Goal: Task Accomplishment & Management: Manage account settings

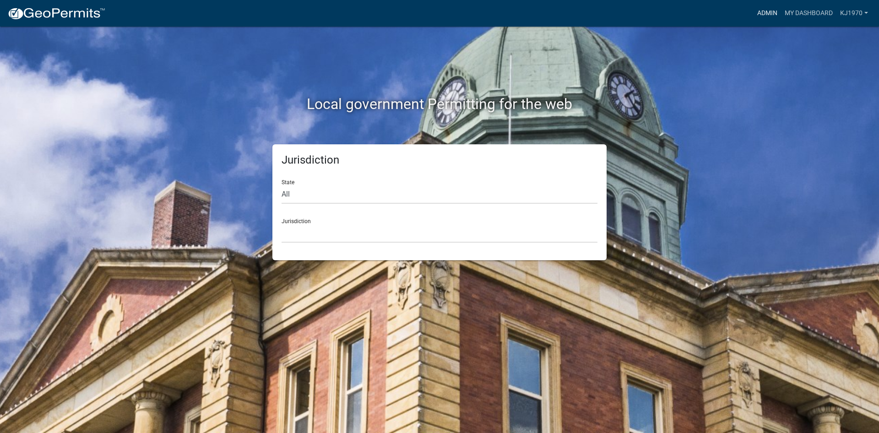
click at [759, 16] on link "Admin" at bounding box center [766, 13] width 27 height 17
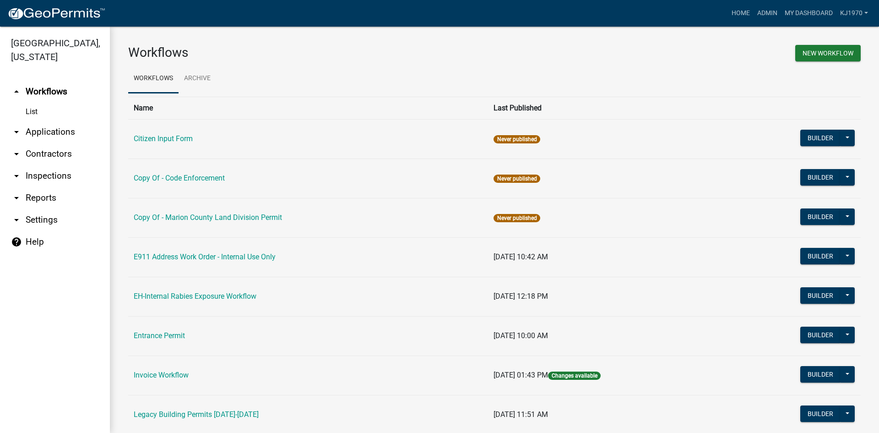
click at [56, 121] on link "arrow_drop_down Applications" at bounding box center [55, 132] width 110 height 22
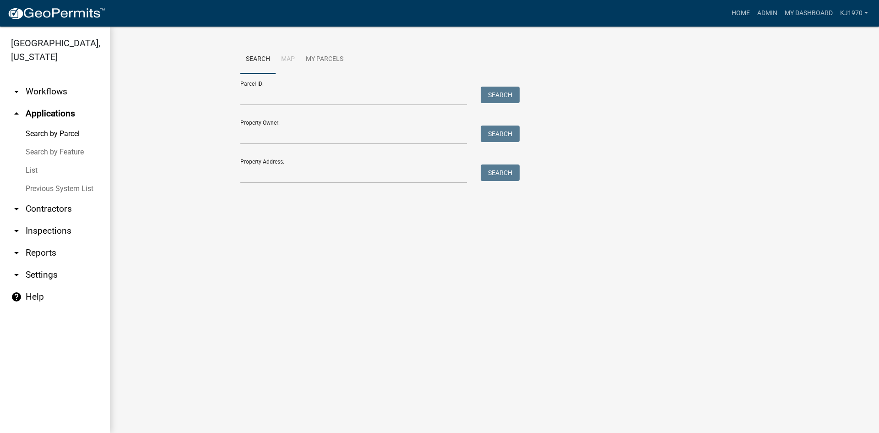
click at [31, 161] on link "List" at bounding box center [55, 170] width 110 height 18
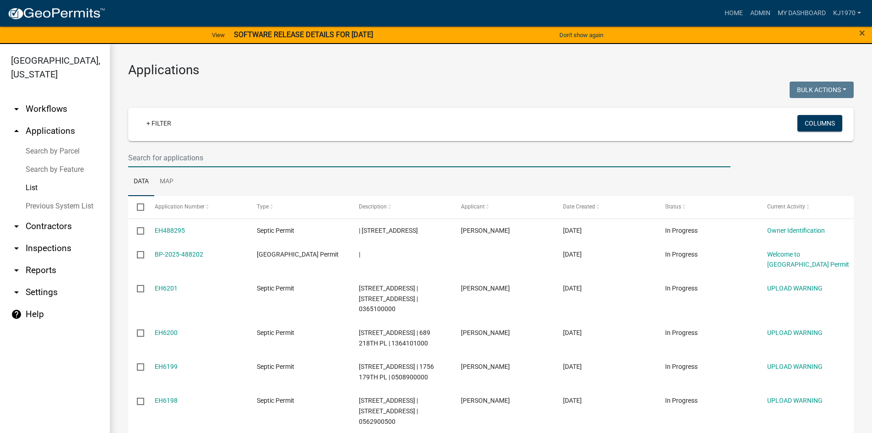
click at [138, 165] on input "text" at bounding box center [429, 157] width 602 height 19
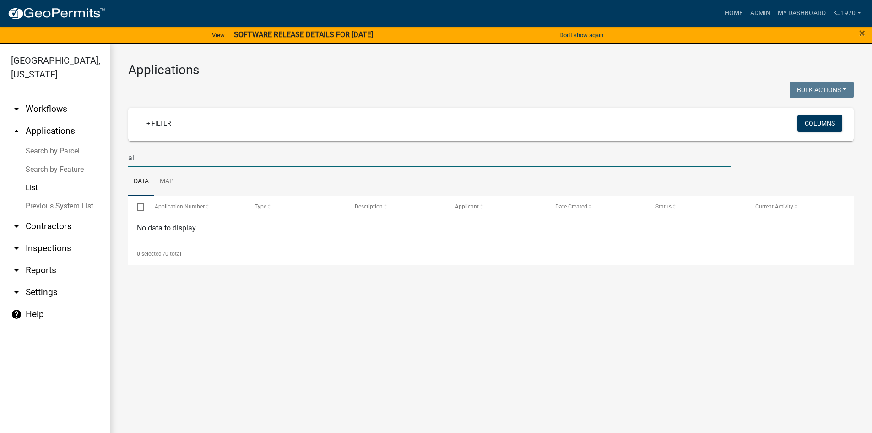
type input "a"
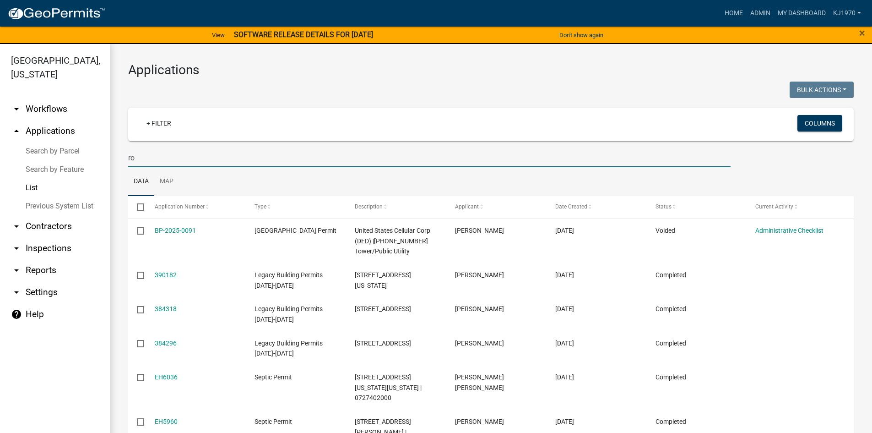
type input "r"
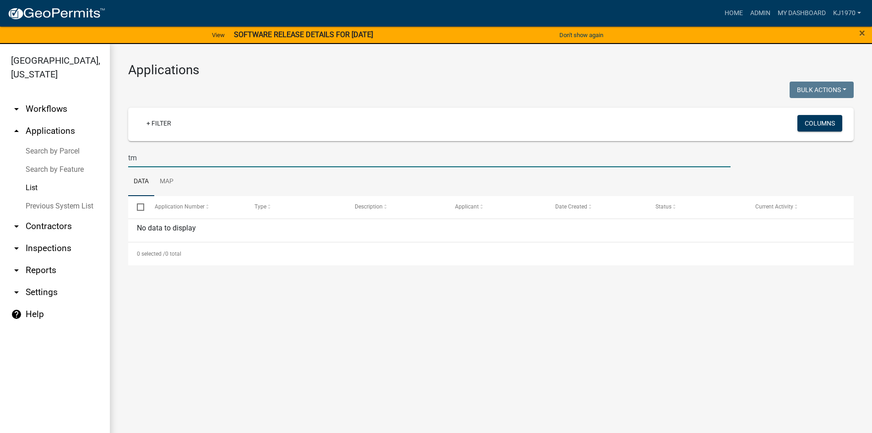
type input "t"
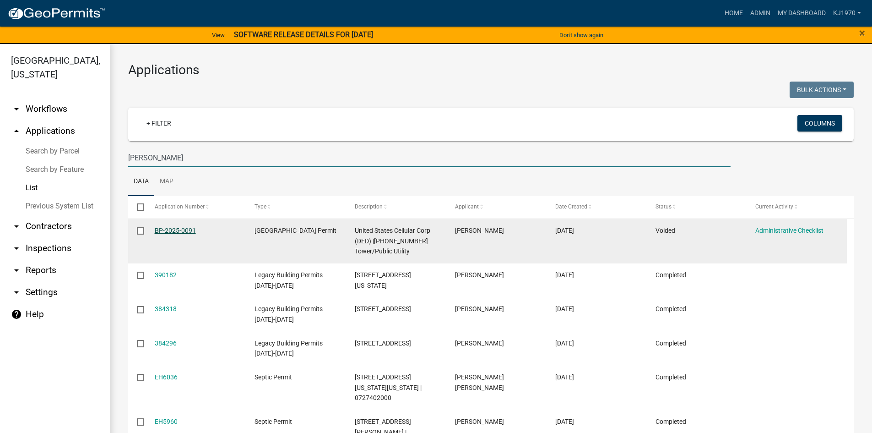
type input "roberts"
click at [164, 229] on link "BP-2025-0091" at bounding box center [175, 230] width 41 height 7
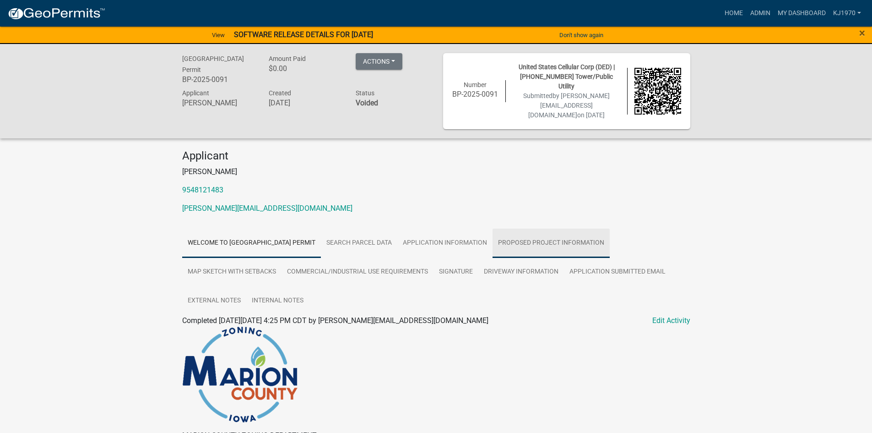
click at [556, 238] on link "Proposed Project Information" at bounding box center [550, 242] width 117 height 29
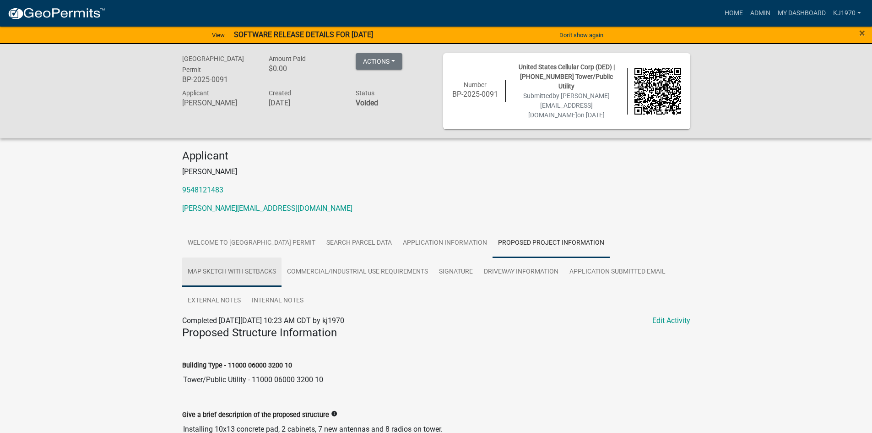
click at [254, 262] on link "Map Sketch with Setbacks" at bounding box center [231, 271] width 99 height 29
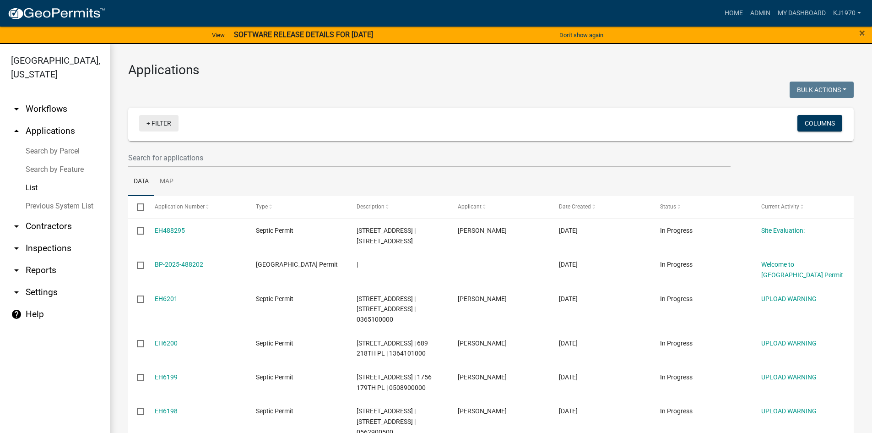
click at [148, 124] on link "+ Filter" at bounding box center [158, 123] width 39 height 16
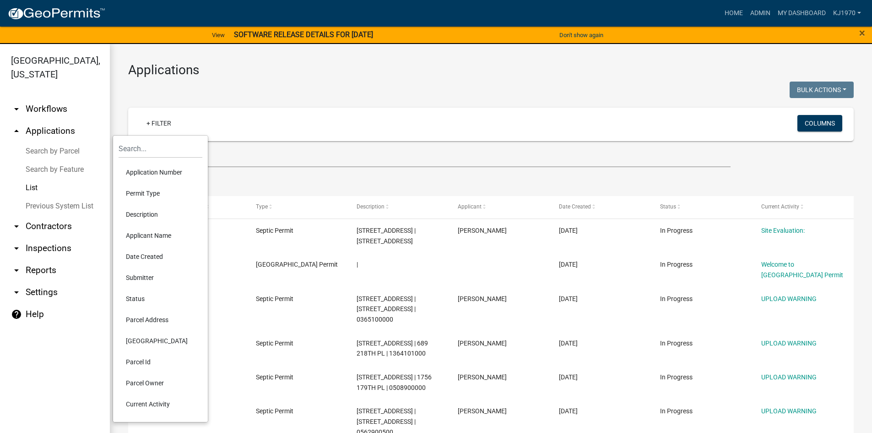
click at [133, 323] on li "Parcel Address" at bounding box center [161, 319] width 84 height 21
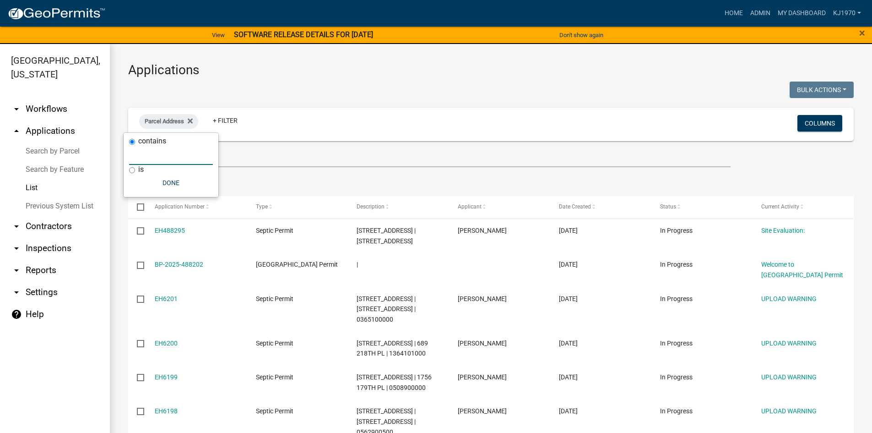
click at [156, 157] on input "text" at bounding box center [171, 155] width 84 height 19
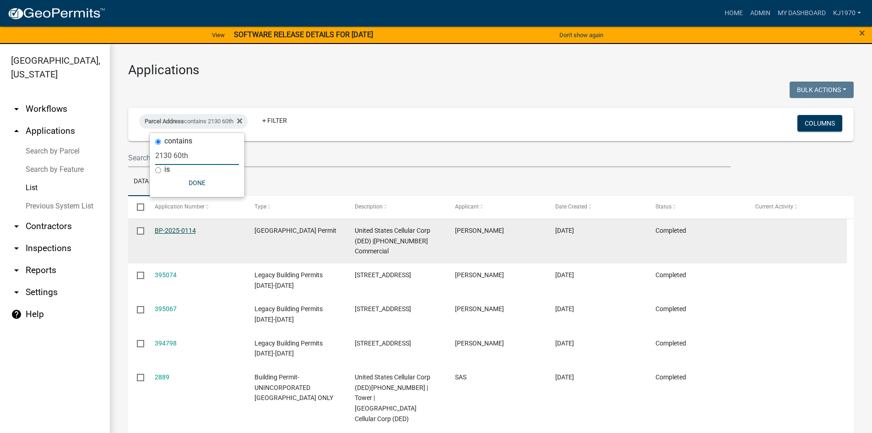
type input "2130 60th"
click at [183, 228] on link "BP-2025-0114" at bounding box center [175, 230] width 41 height 7
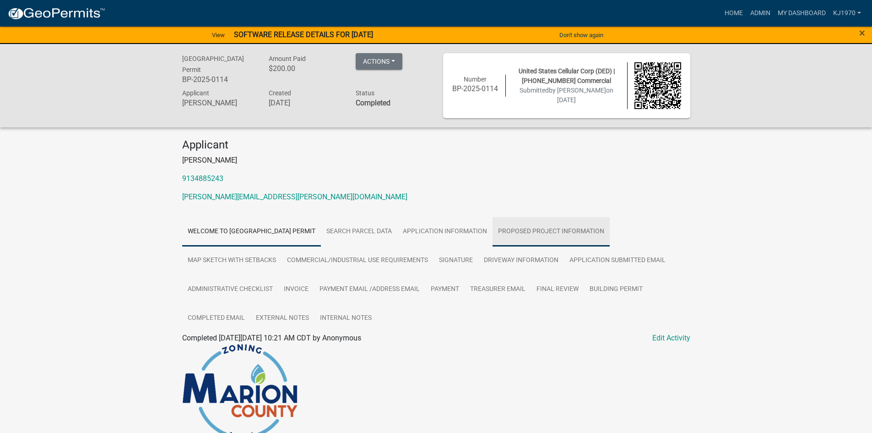
click at [567, 230] on link "Proposed Project Information" at bounding box center [550, 231] width 117 height 29
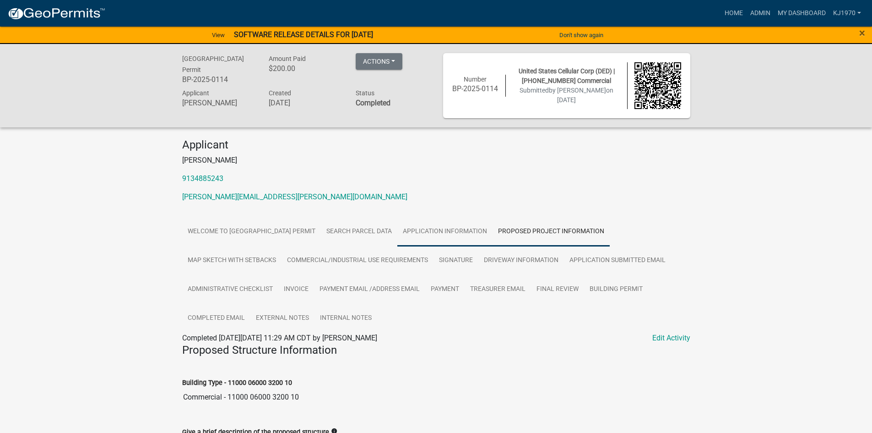
click at [451, 232] on link "Application Information" at bounding box center [444, 231] width 95 height 29
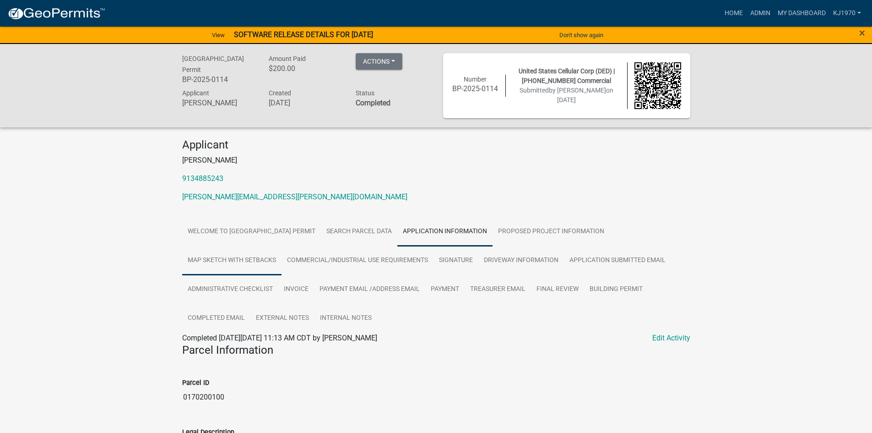
click at [211, 260] on link "Map Sketch with Setbacks" at bounding box center [231, 260] width 99 height 29
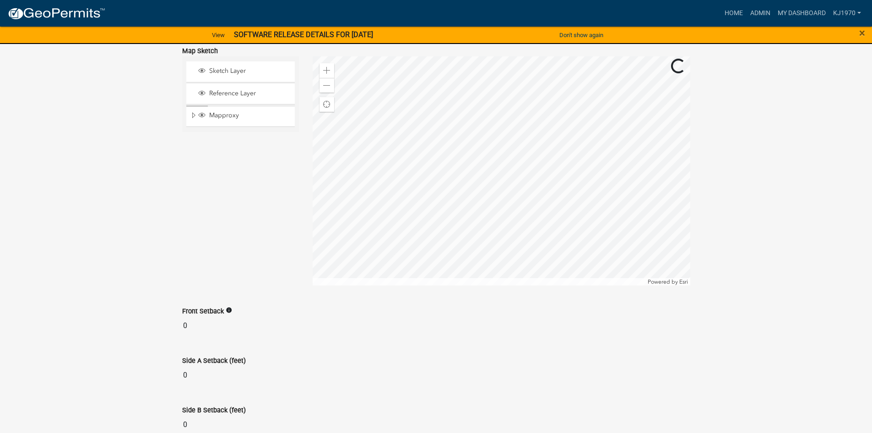
scroll to position [604, 0]
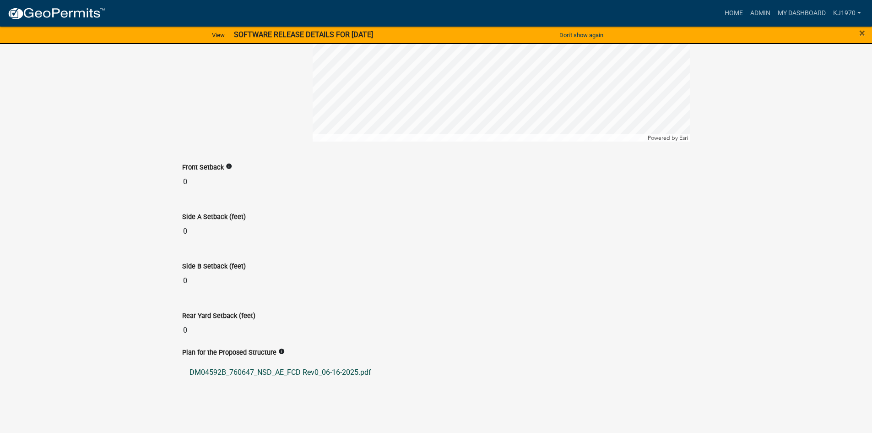
click at [235, 369] on link "DM04592B_760647_NSD_AE_FCD Rev0_06-16-2025.pdf" at bounding box center [436, 372] width 508 height 22
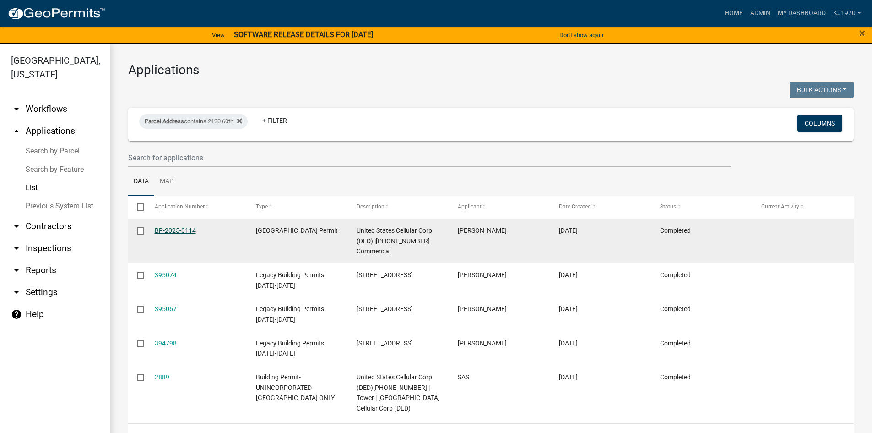
click at [180, 231] on link "BP-2025-0114" at bounding box center [175, 230] width 41 height 7
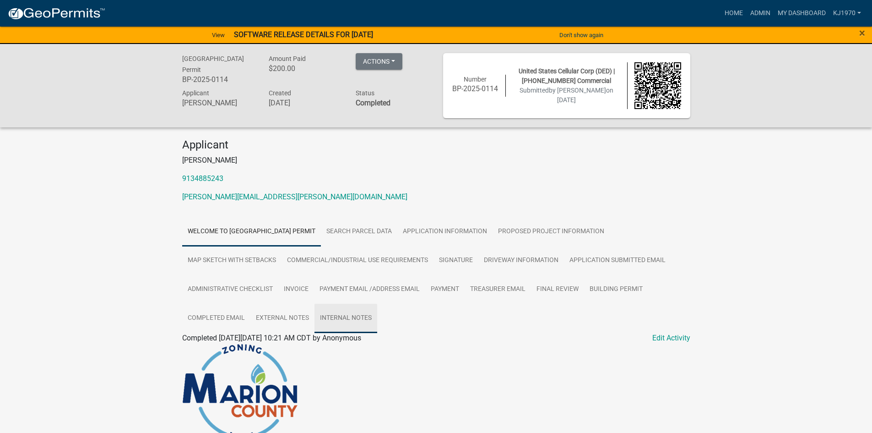
click at [331, 315] on link "Internal Notes" at bounding box center [345, 317] width 63 height 29
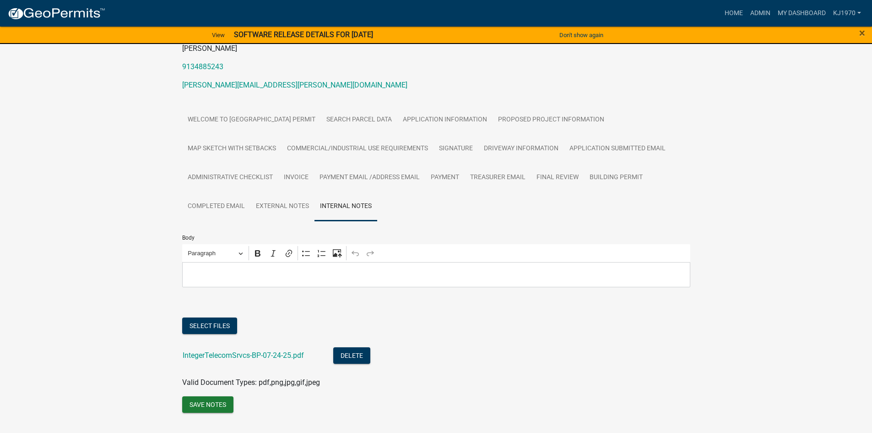
scroll to position [133, 0]
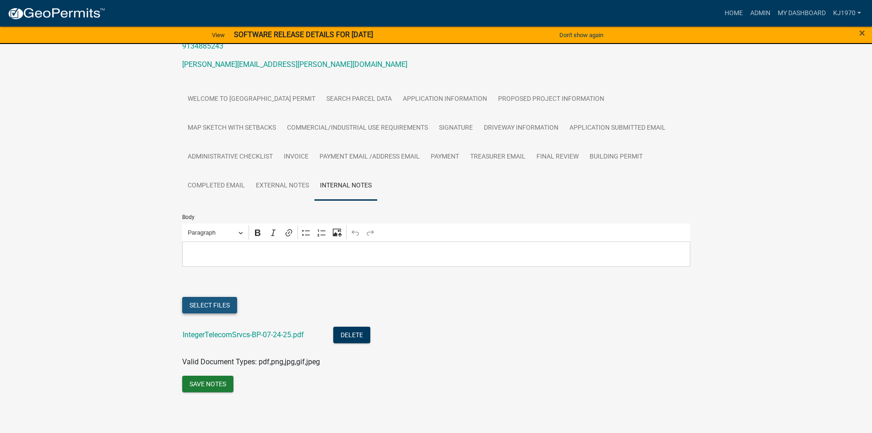
click at [216, 309] on button "Select files" at bounding box center [209, 305] width 55 height 16
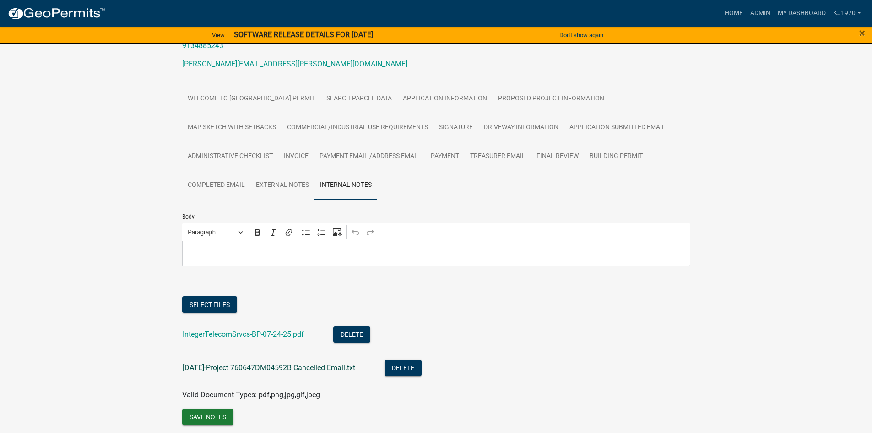
click at [304, 367] on link "10-03-2025-Project 760647DM04592B Cancelled Email.txt" at bounding box center [269, 367] width 173 height 9
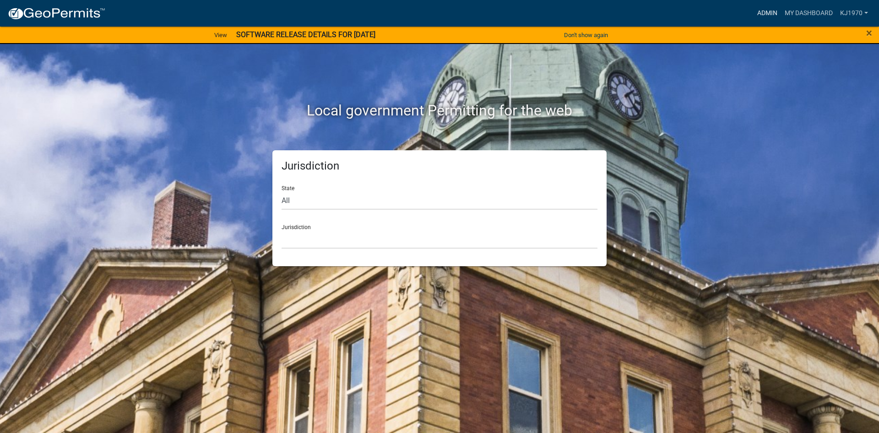
click at [768, 15] on link "Admin" at bounding box center [766, 13] width 27 height 17
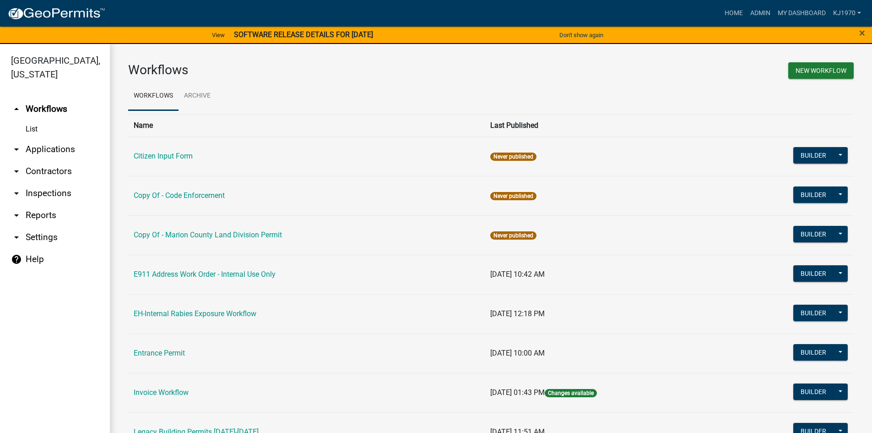
click at [27, 138] on link "arrow_drop_down Applications" at bounding box center [55, 149] width 110 height 22
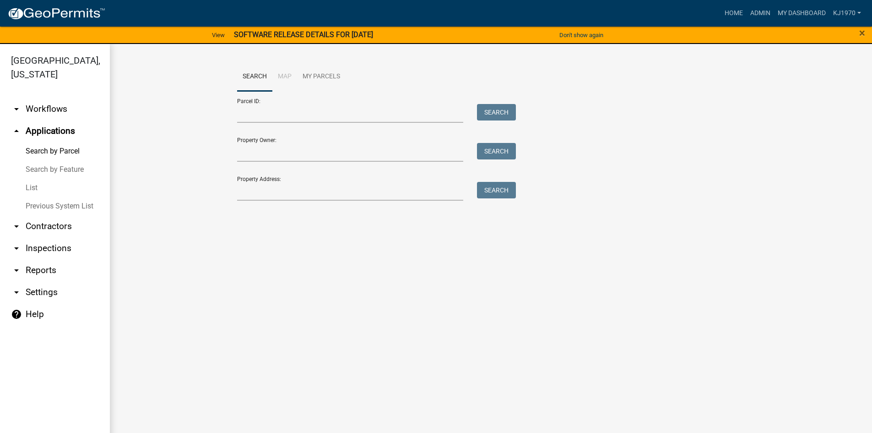
click at [28, 178] on link "List" at bounding box center [55, 187] width 110 height 18
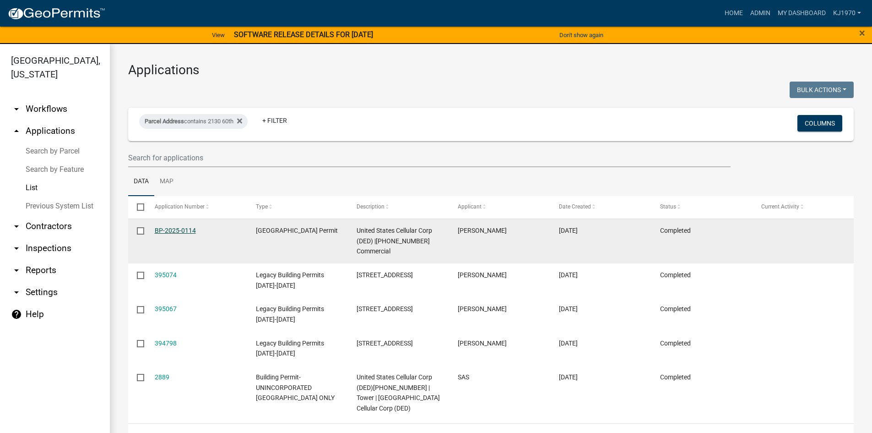
click at [180, 230] on link "BP-2025-0114" at bounding box center [175, 230] width 41 height 7
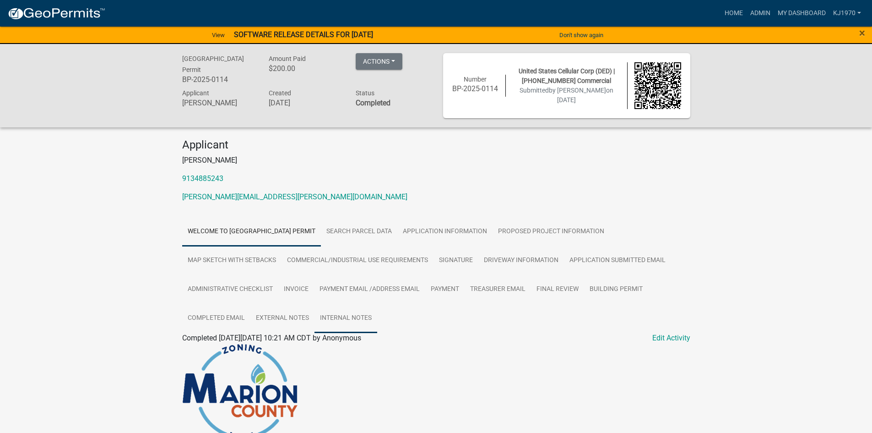
click at [354, 316] on link "Internal Notes" at bounding box center [345, 317] width 63 height 29
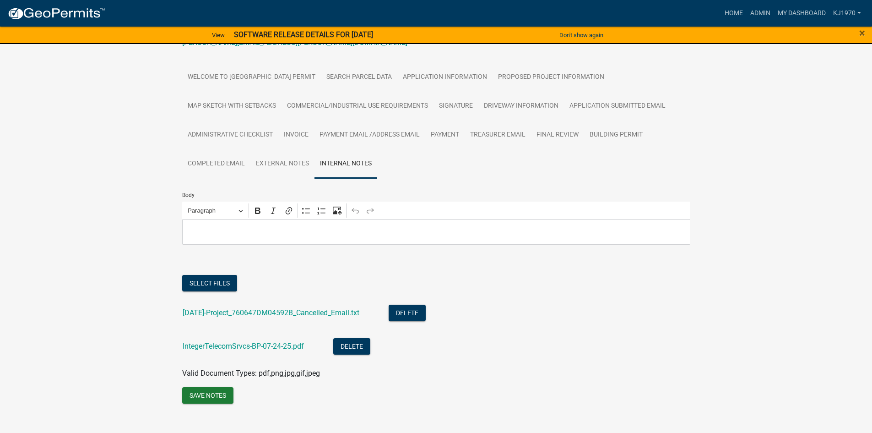
scroll to position [166, 0]
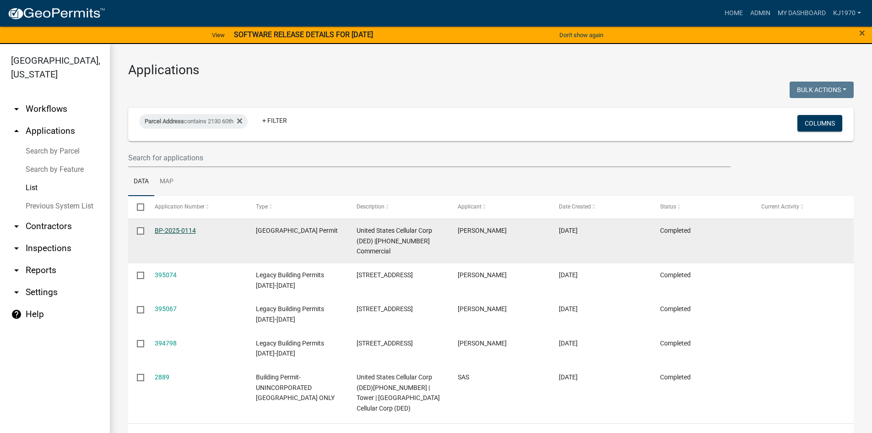
click at [181, 231] on link "BP-2025-0114" at bounding box center [175, 230] width 41 height 7
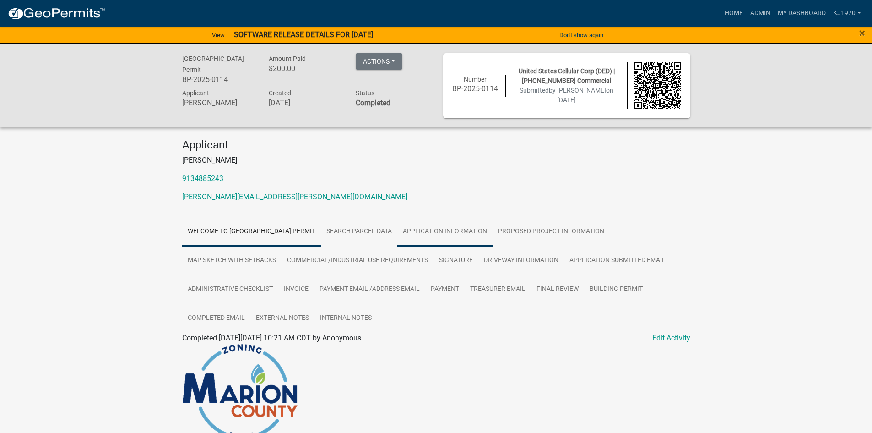
click at [433, 228] on link "Application Information" at bounding box center [444, 231] width 95 height 29
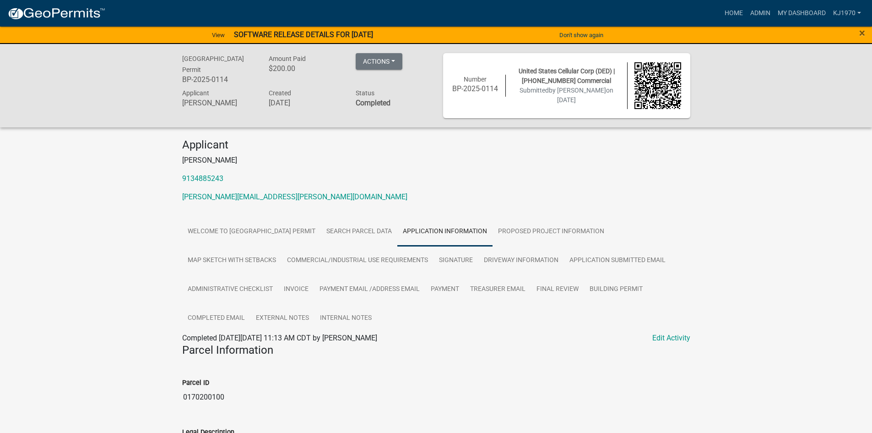
scroll to position [378, 0]
